Goal: Information Seeking & Learning: Find specific page/section

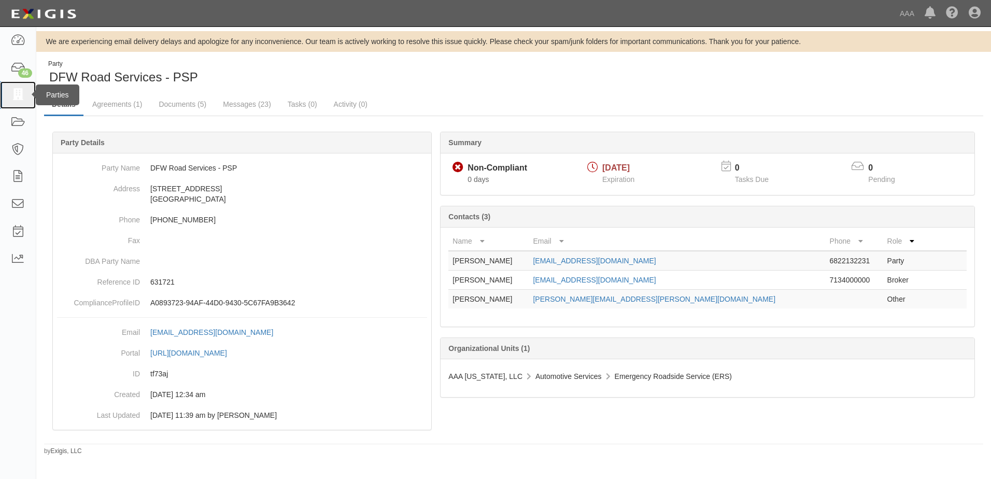
click at [16, 98] on icon at bounding box center [17, 95] width 15 height 12
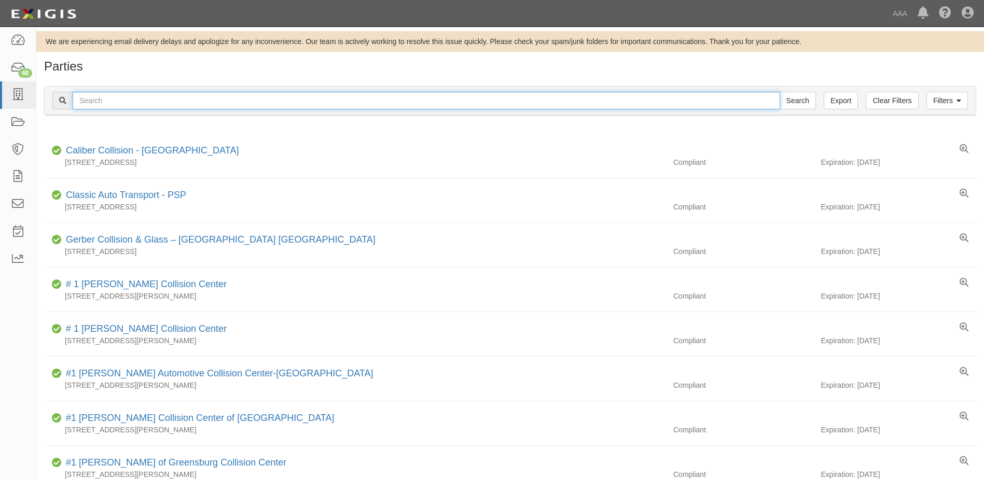
click at [127, 97] on input "text" at bounding box center [426, 101] width 707 height 18
type input "Mike's Auto Transport"
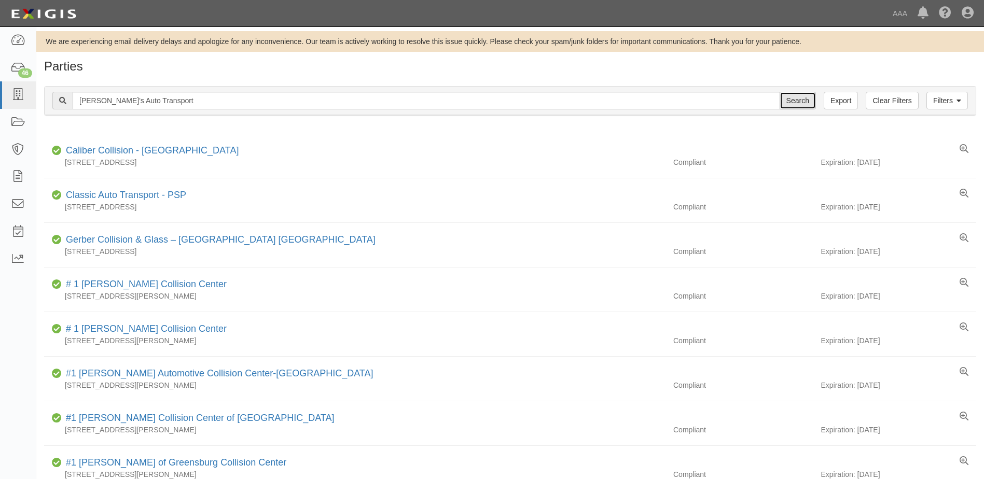
click at [796, 97] on input "Search" at bounding box center [797, 101] width 36 height 18
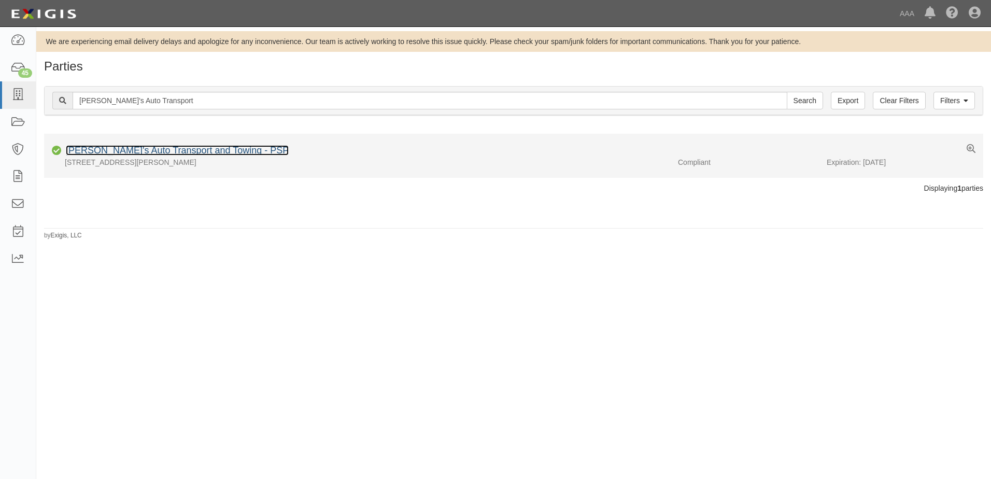
click at [128, 148] on link "Mike's Auto Transport and Towing - PSP" at bounding box center [177, 150] width 223 height 10
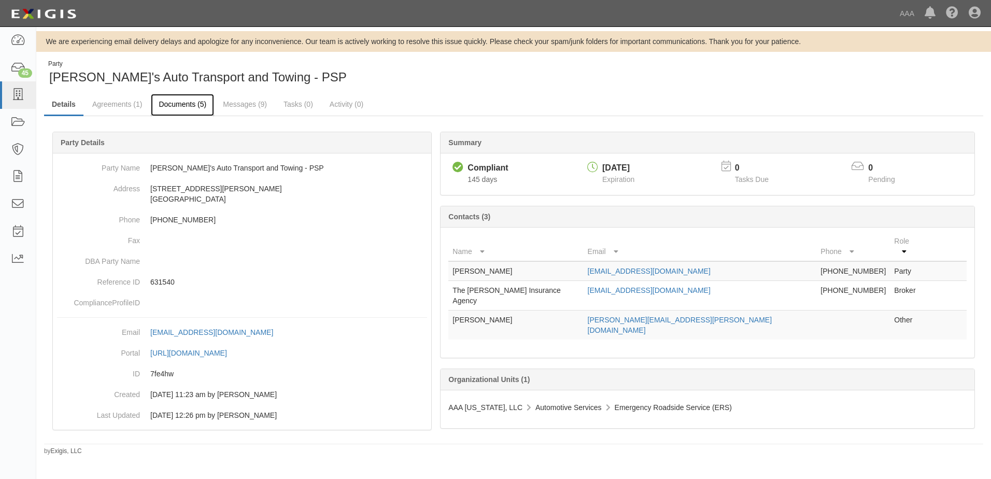
click at [176, 100] on link "Documents (5)" at bounding box center [182, 105] width 63 height 22
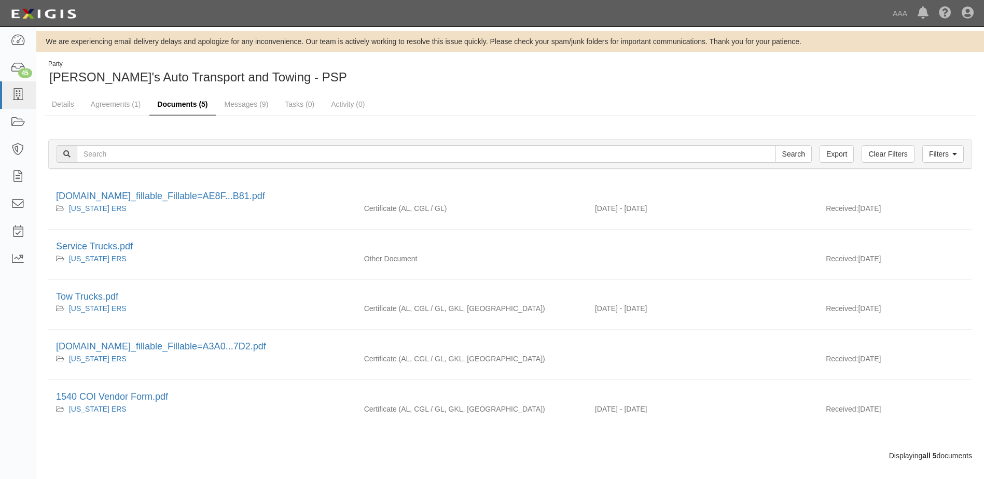
click at [179, 104] on link "Documents (5)" at bounding box center [182, 105] width 66 height 22
click at [128, 104] on link "Agreements (1)" at bounding box center [115, 105] width 65 height 22
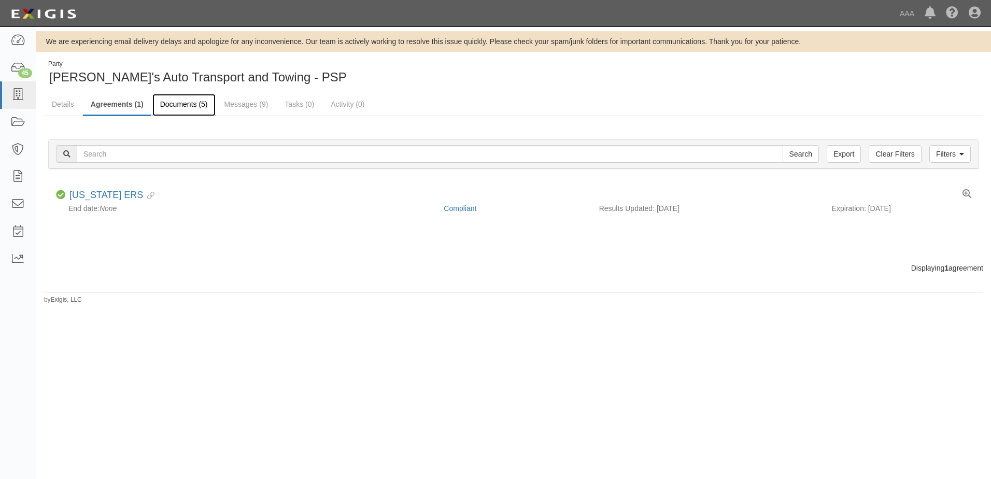
click at [170, 102] on link "Documents (5)" at bounding box center [183, 105] width 63 height 22
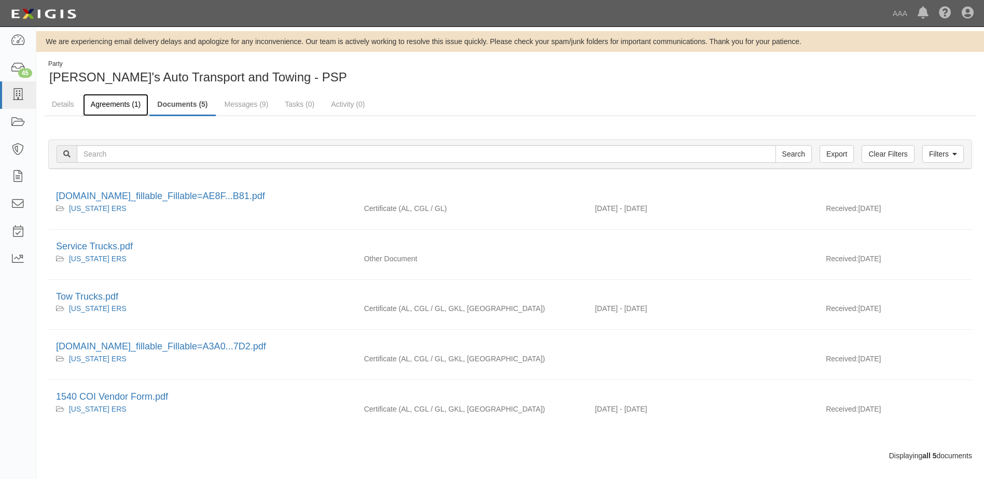
click at [117, 104] on link "Agreements (1)" at bounding box center [115, 105] width 65 height 22
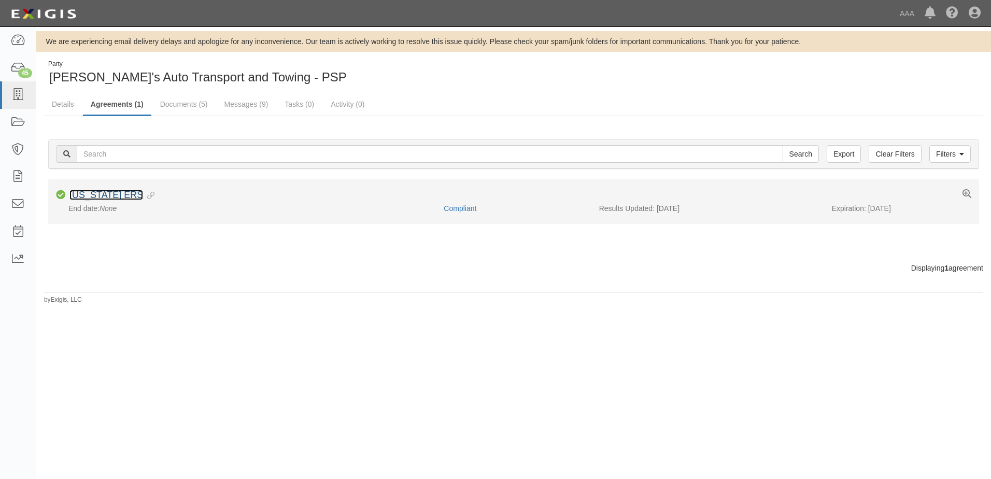
click at [88, 193] on link "[US_STATE] ERS" at bounding box center [106, 195] width 74 height 10
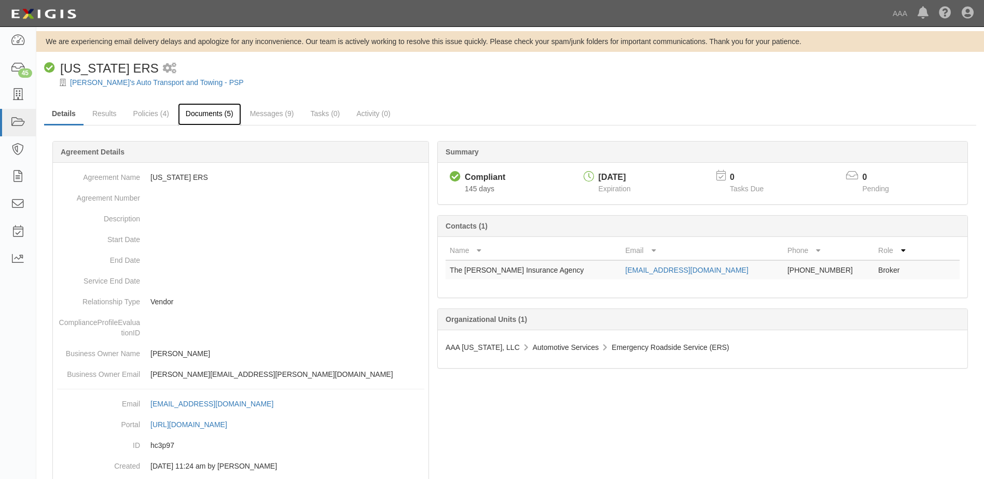
click at [204, 114] on link "Documents (5)" at bounding box center [209, 114] width 63 height 22
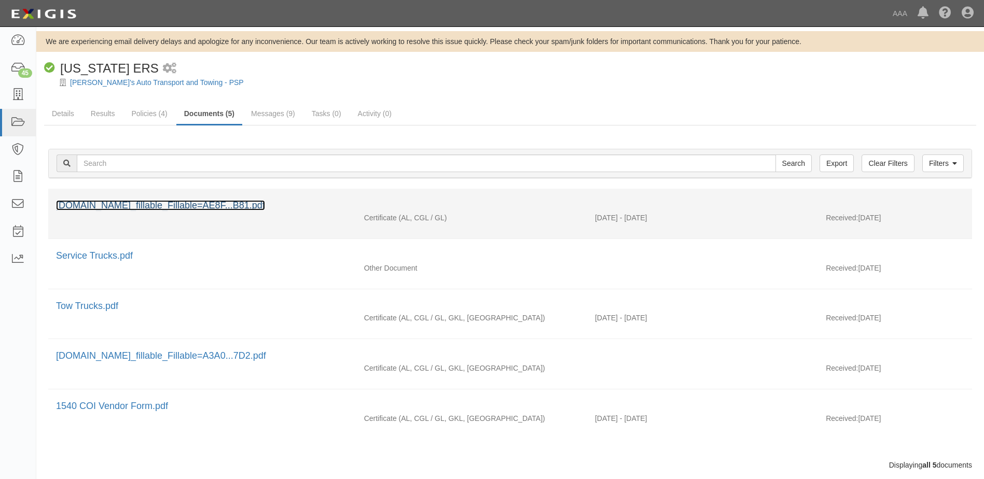
click at [141, 204] on link "[DOMAIN_NAME]_fillable_Fillable=AE8F...B81.pdf" at bounding box center [160, 205] width 209 height 10
